Goal: Information Seeking & Learning: Learn about a topic

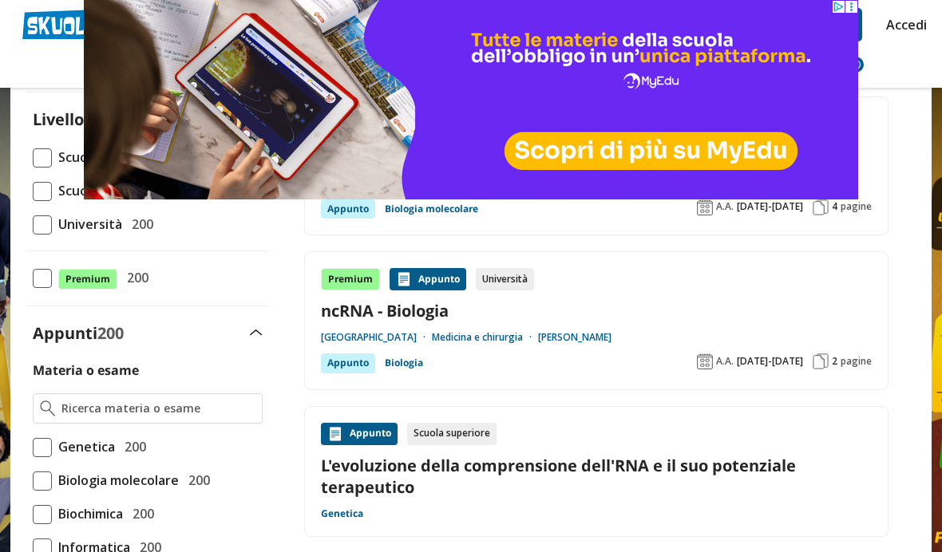
click at [508, 275] on div "Università" at bounding box center [505, 279] width 58 height 22
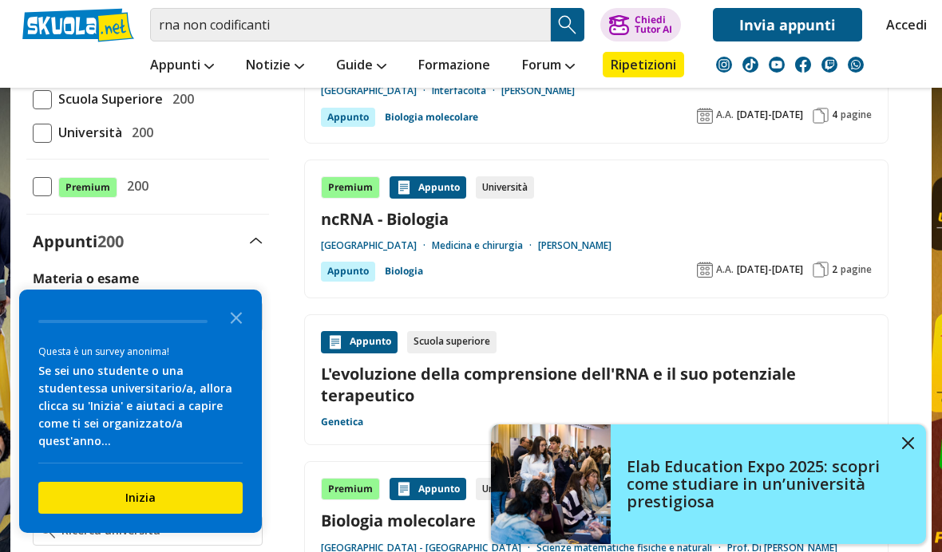
scroll to position [258, 0]
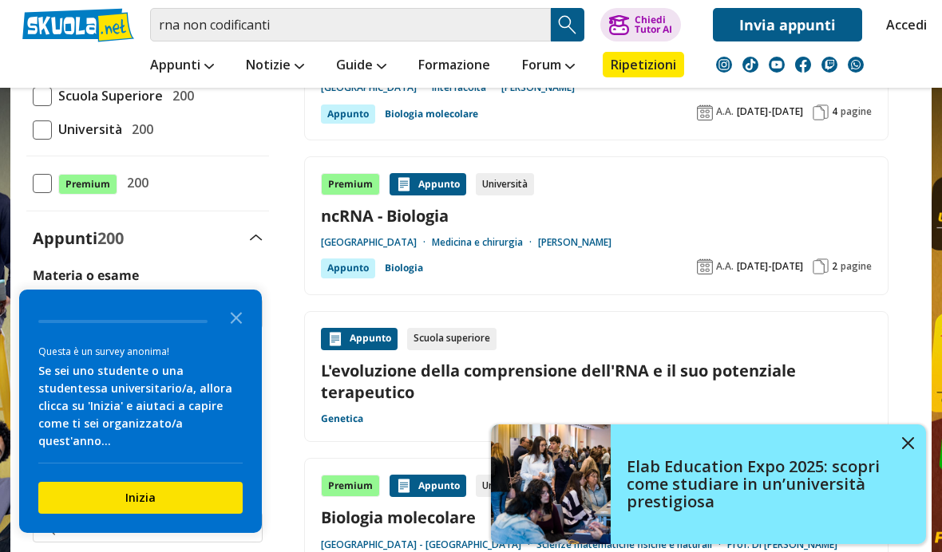
click at [900, 507] on div "Elab Education Expo 2025: scopri come studiare in un’università prestigiosa" at bounding box center [768, 484] width 315 height 85
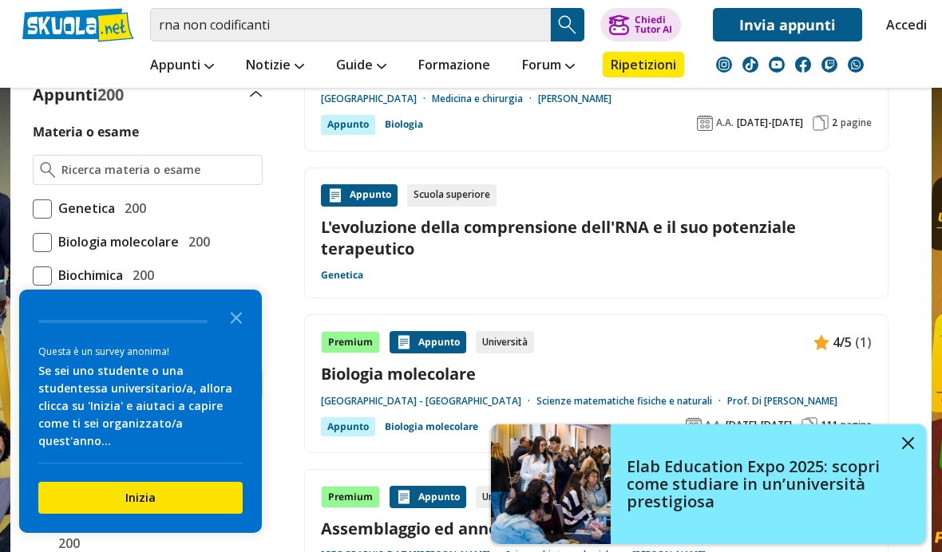
scroll to position [404, 0]
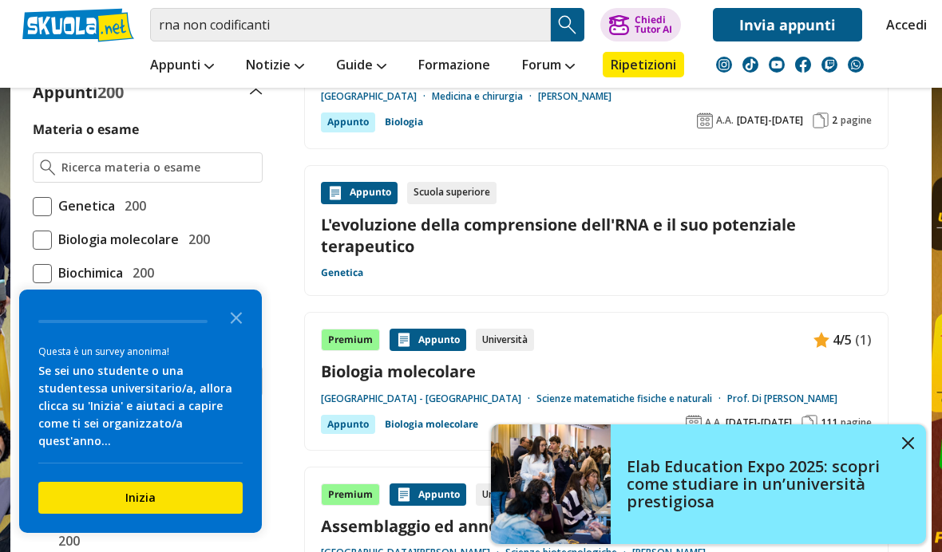
click at [906, 449] on img at bounding box center [908, 443] width 12 height 12
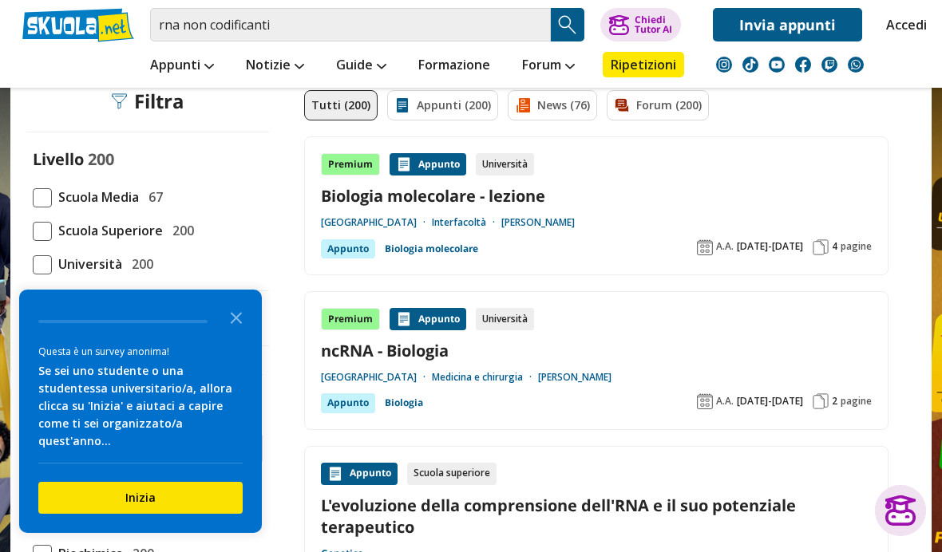
scroll to position [0, 0]
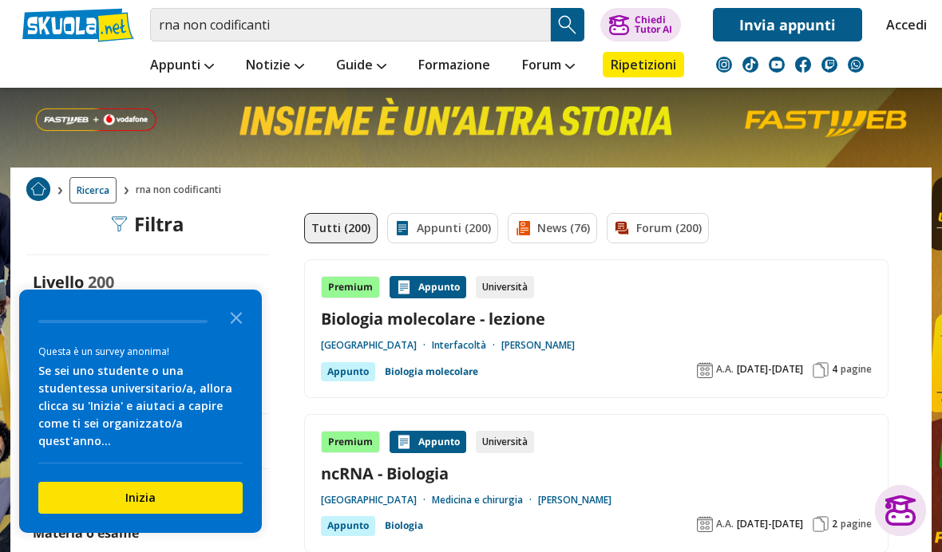
click at [433, 293] on div "Appunto" at bounding box center [428, 287] width 77 height 22
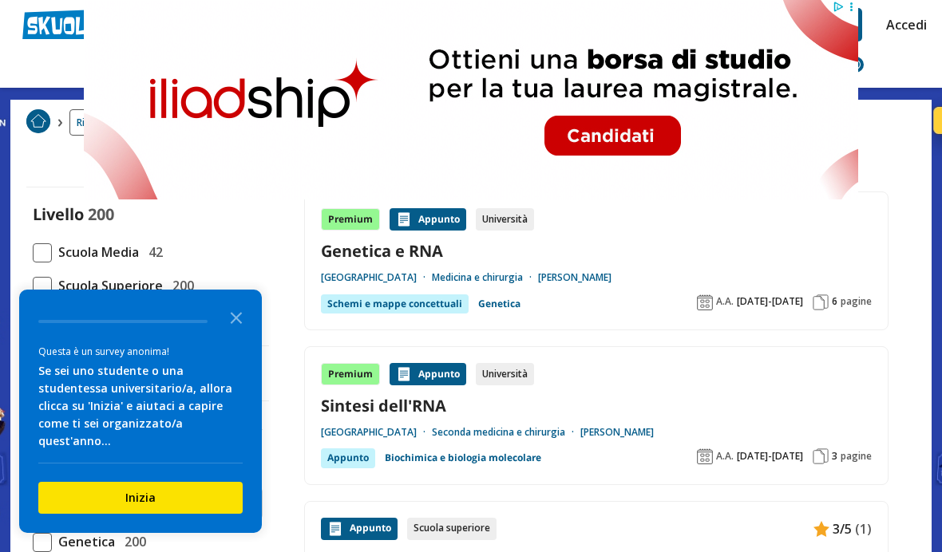
click at [432, 436] on link "[GEOGRAPHIC_DATA]" at bounding box center [376, 432] width 111 height 13
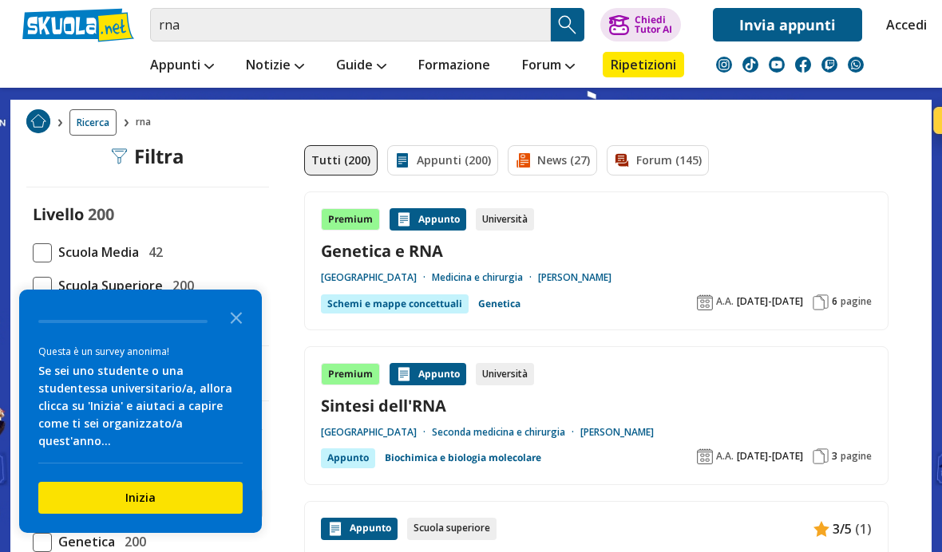
scroll to position [97, 0]
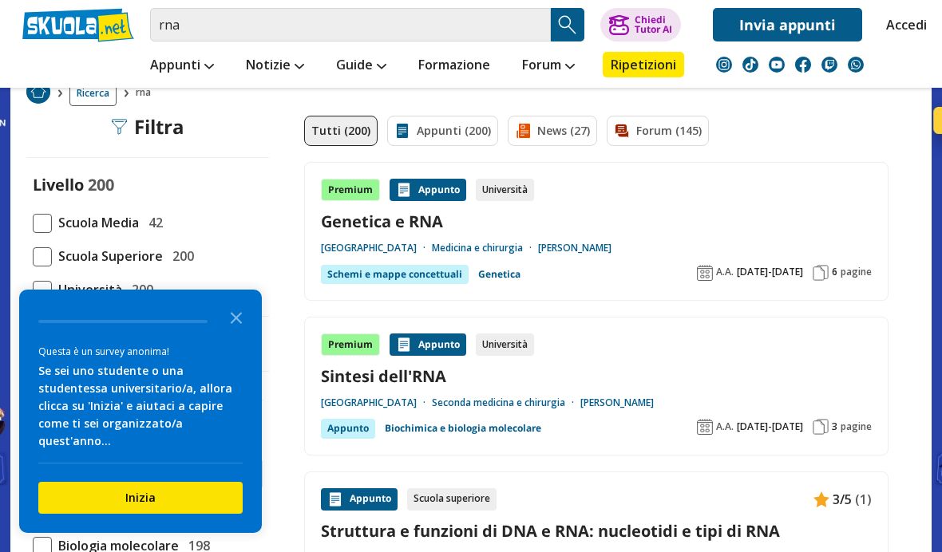
click at [500, 431] on link "Biochimica e biologia molecolare" at bounding box center [463, 428] width 156 height 19
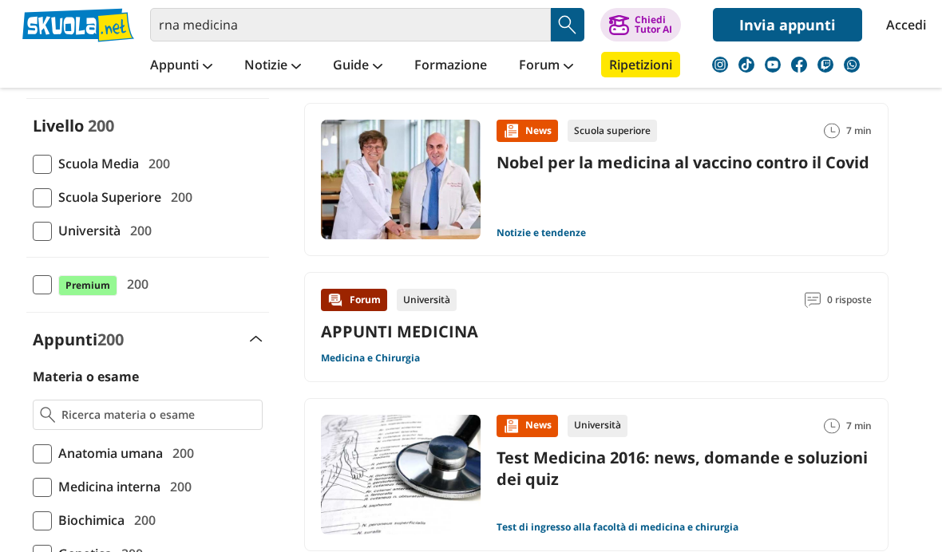
scroll to position [163, 0]
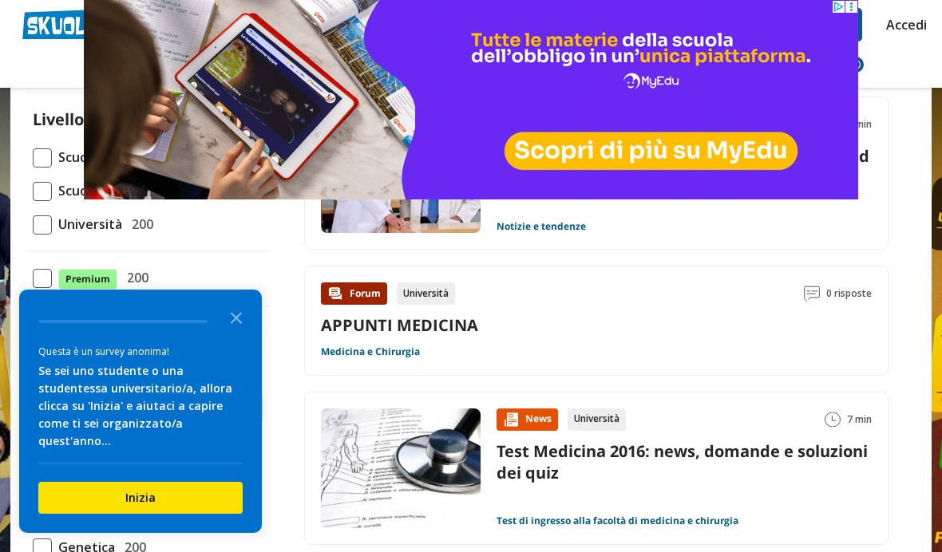
click at [366, 353] on link "Medicina e Chirurgia" at bounding box center [370, 352] width 99 height 13
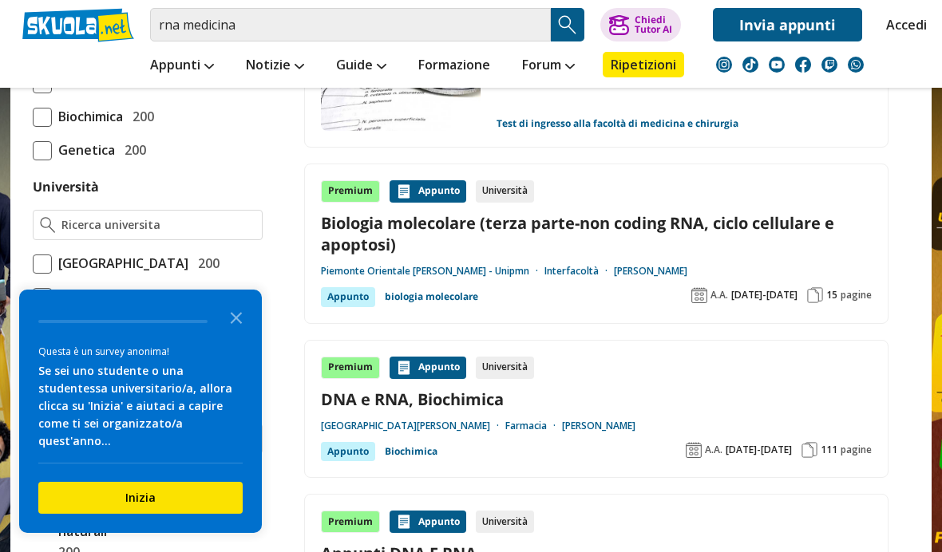
scroll to position [594, 0]
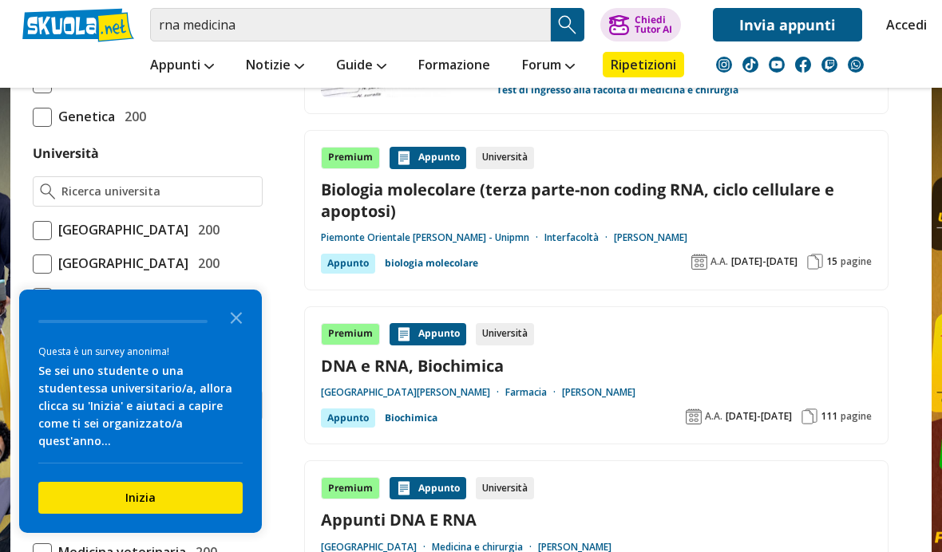
click at [467, 371] on link "DNA e RNA, Biochimica" at bounding box center [596, 366] width 551 height 22
